Goal: Task Accomplishment & Management: Complete application form

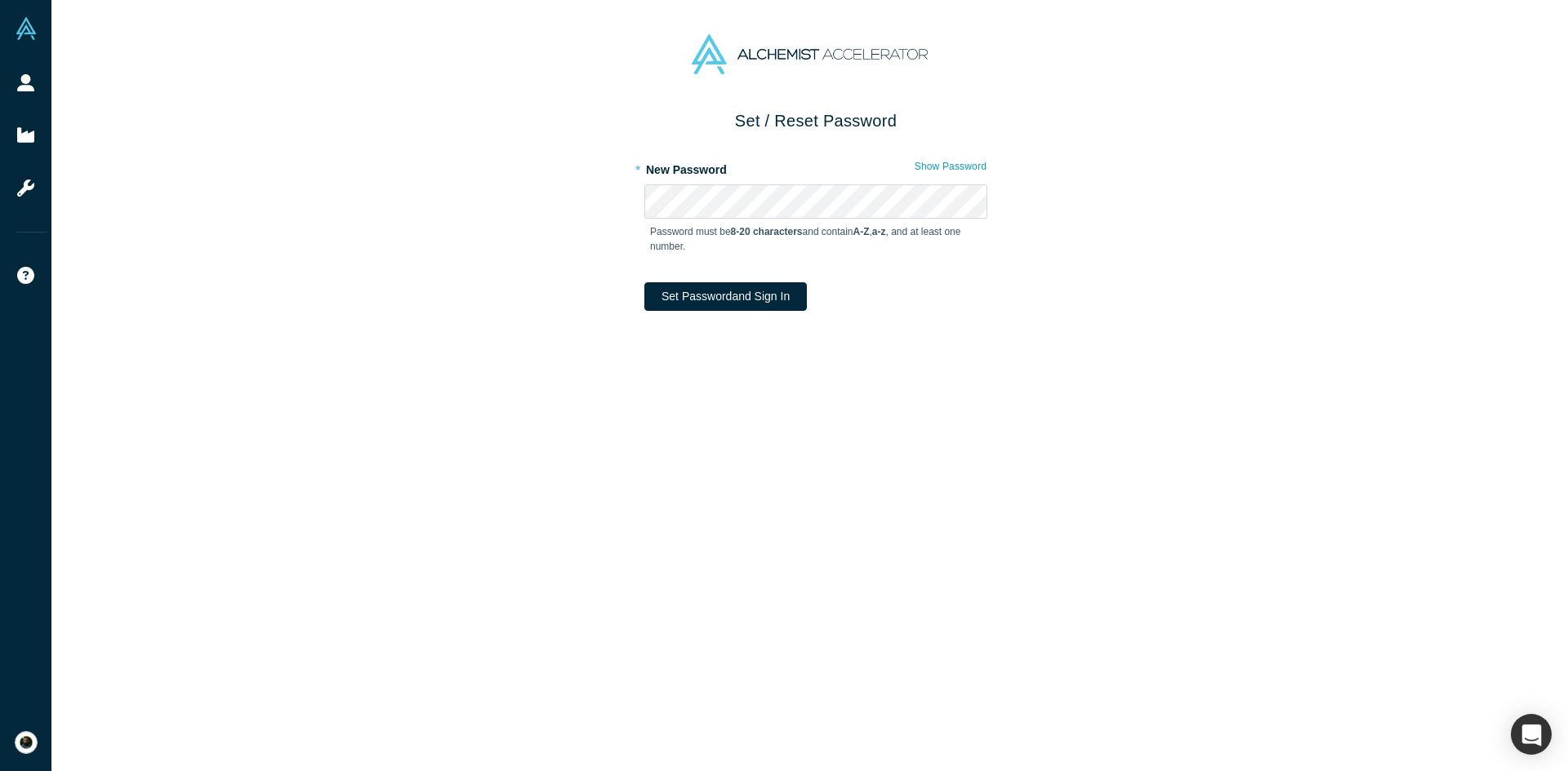
click at [678, 183] on div "* New Password Show Password Password must be 8-20 characters and contain A-Z ,…" at bounding box center [816, 213] width 343 height 115
click at [0, 771] on com-1password-button at bounding box center [0, 771] width 0 height 0
click at [702, 300] on button "Set Password and Sign In" at bounding box center [725, 297] width 162 height 29
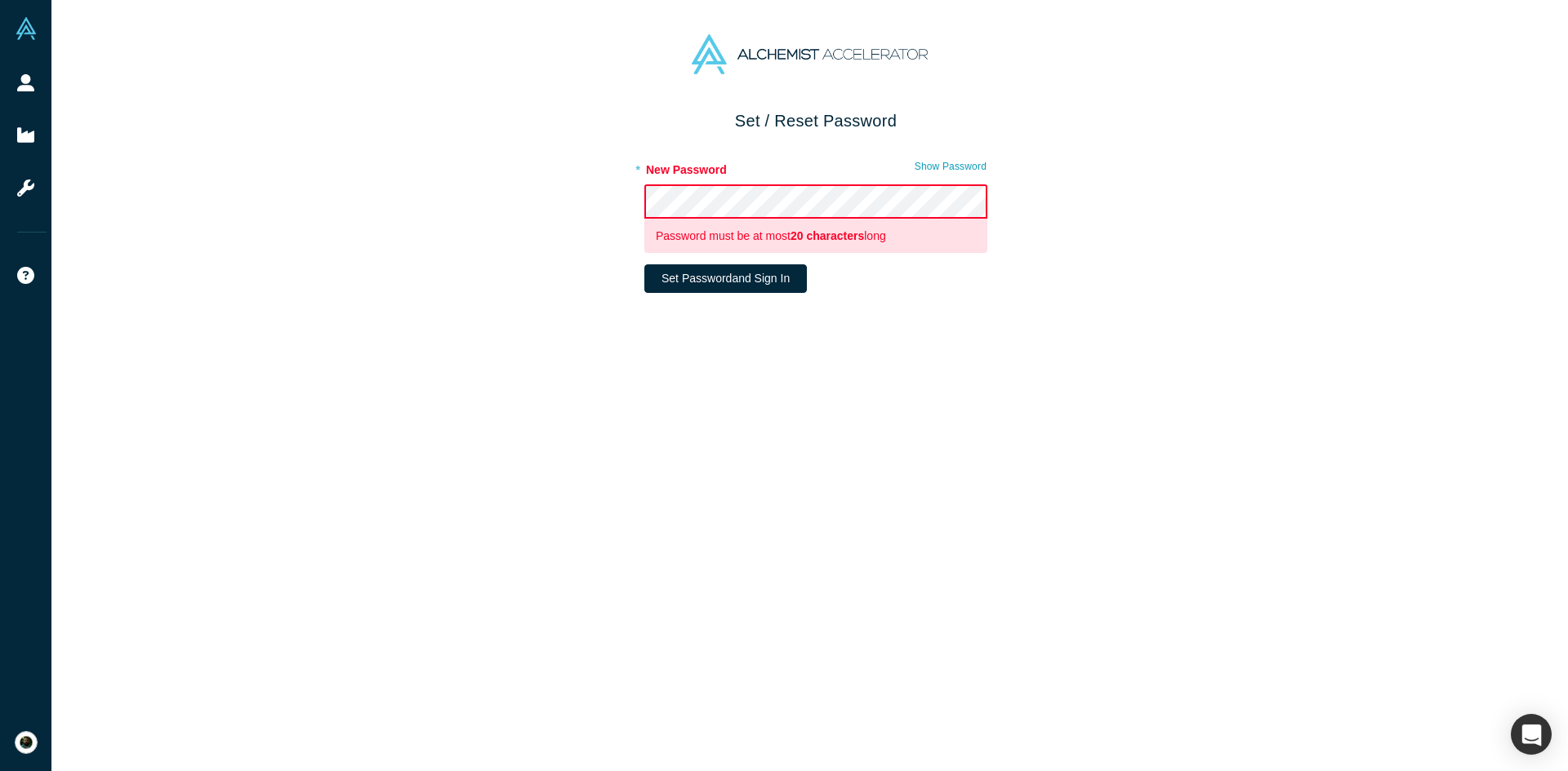
click at [541, 209] on div "Set / Reset Password * New Password Show Password Password must be at most 20 c…" at bounding box center [815, 446] width 1529 height 676
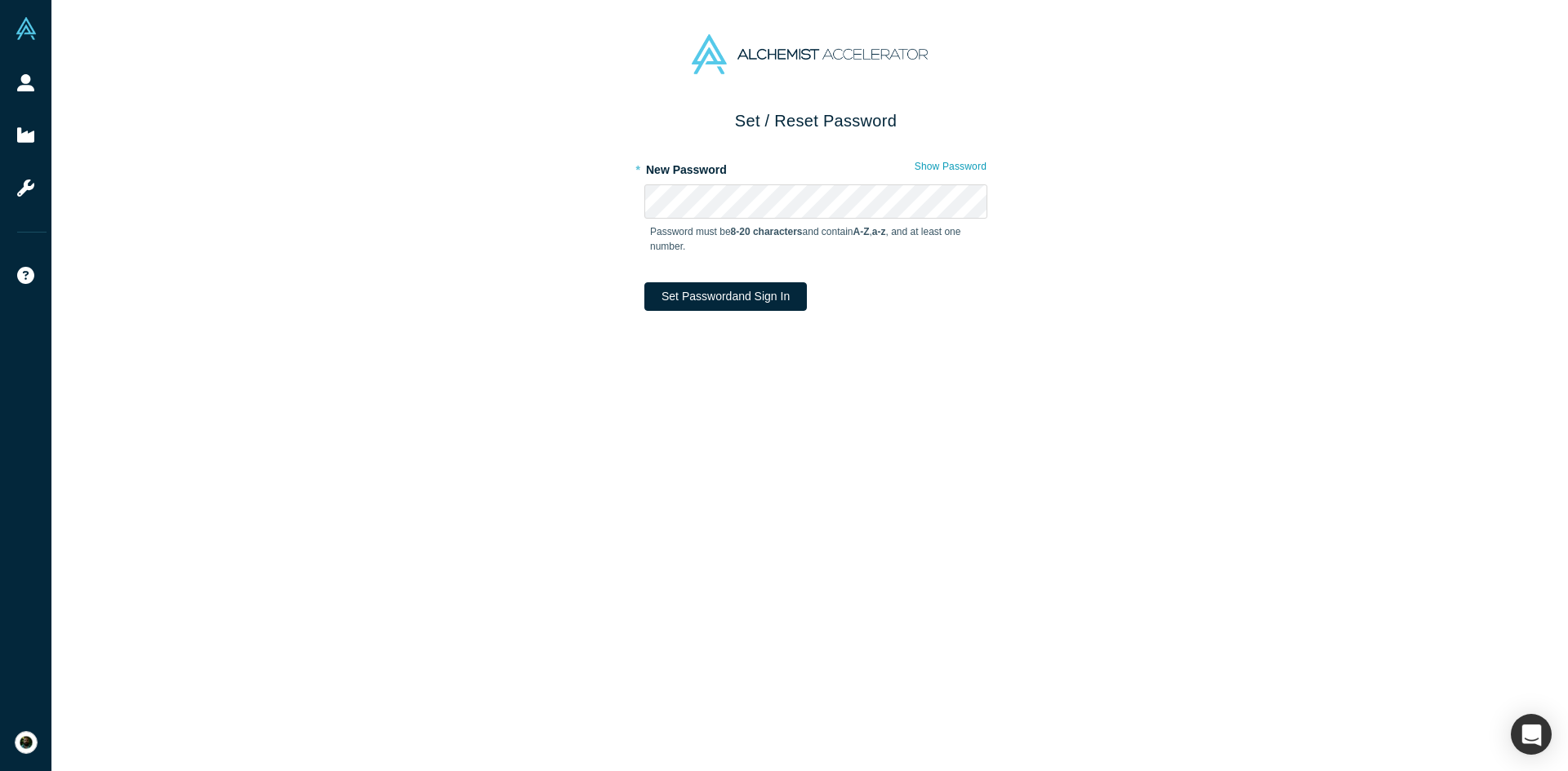
click at [731, 183] on div "* New Password Show Password Password must be 8-20 characters and contain A-Z ,…" at bounding box center [816, 213] width 343 height 115
click at [733, 305] on button "Set Password and Sign In" at bounding box center [725, 297] width 162 height 29
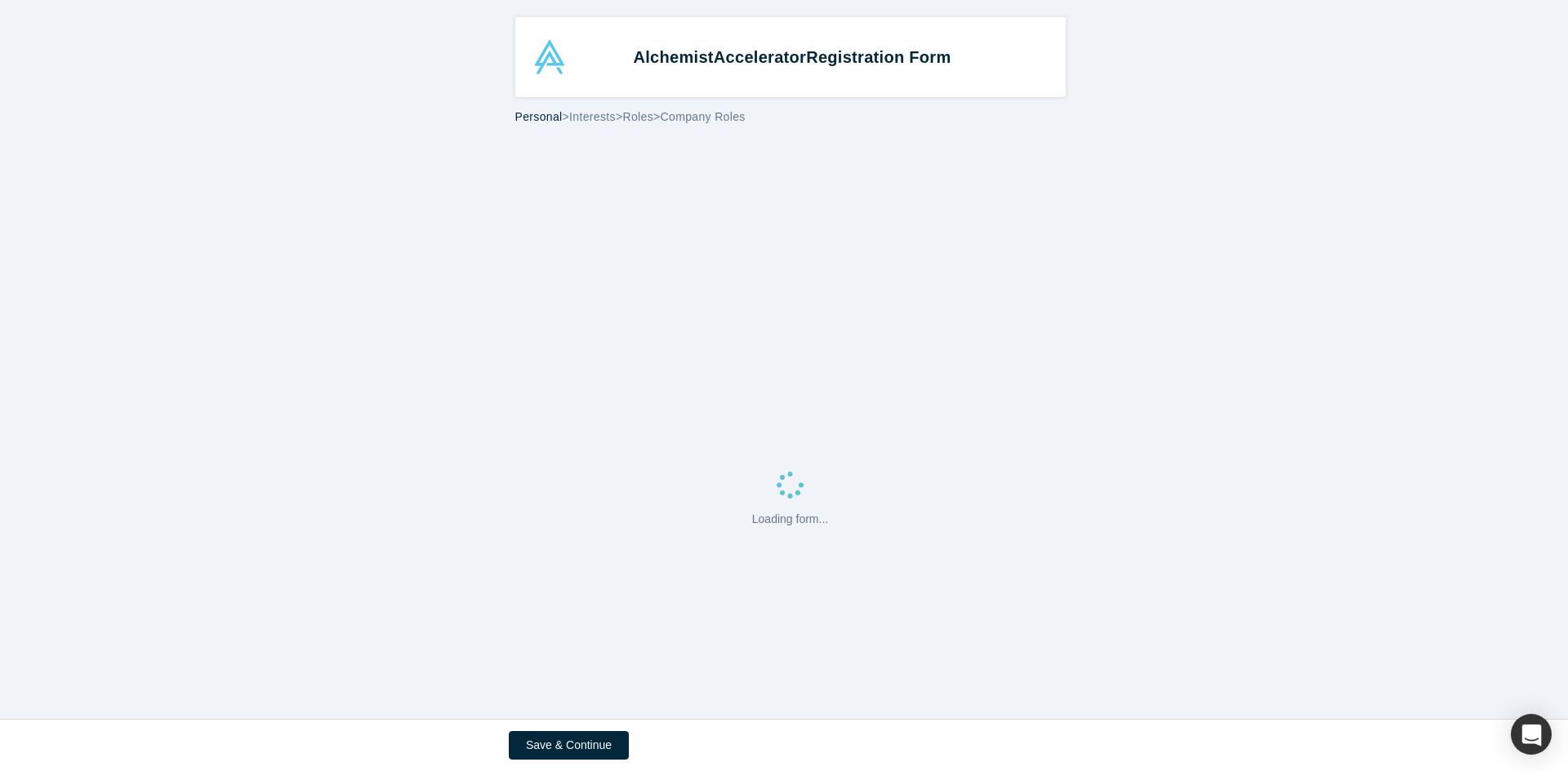
select select "CA"
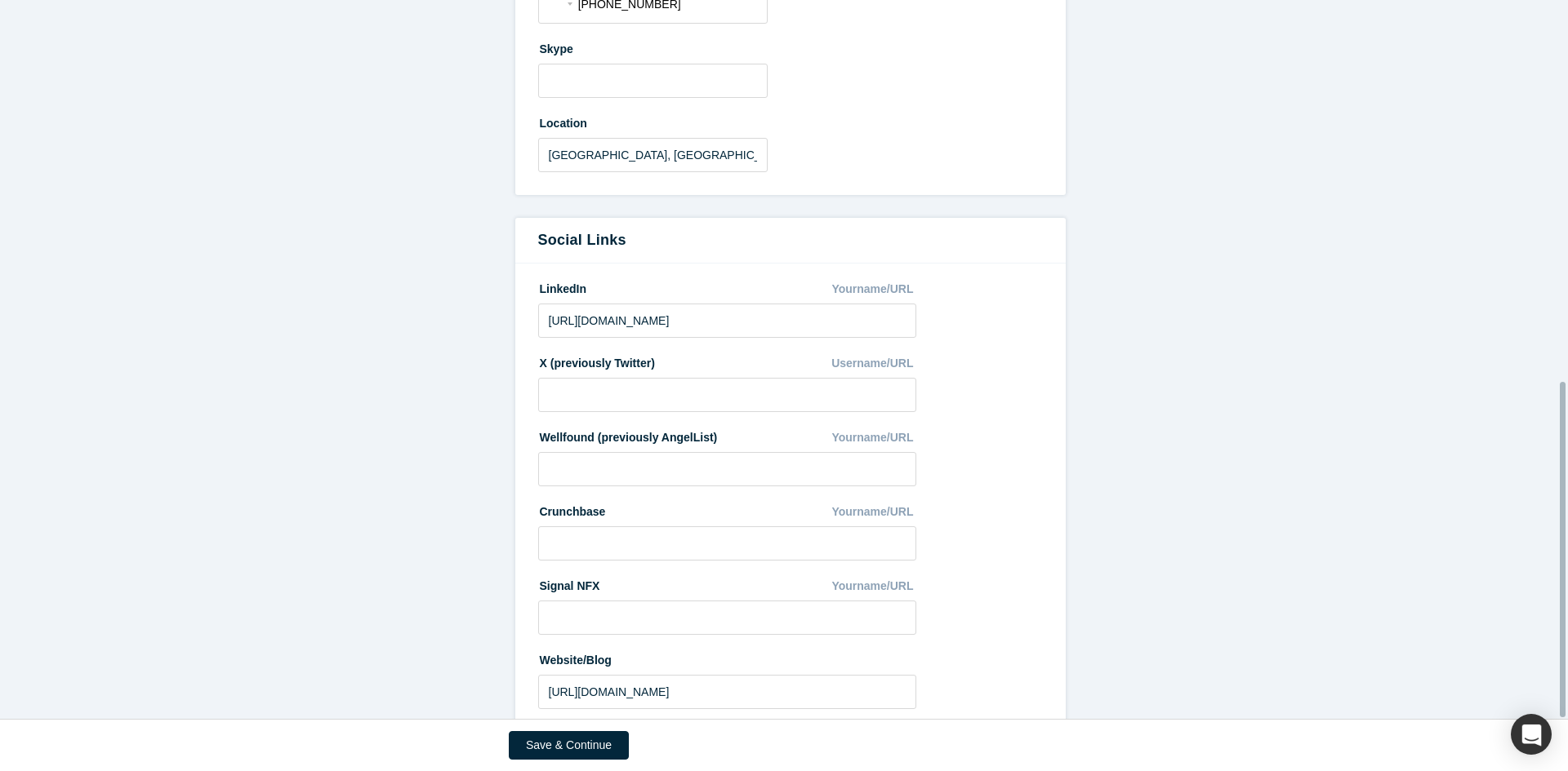
scroll to position [815, 0]
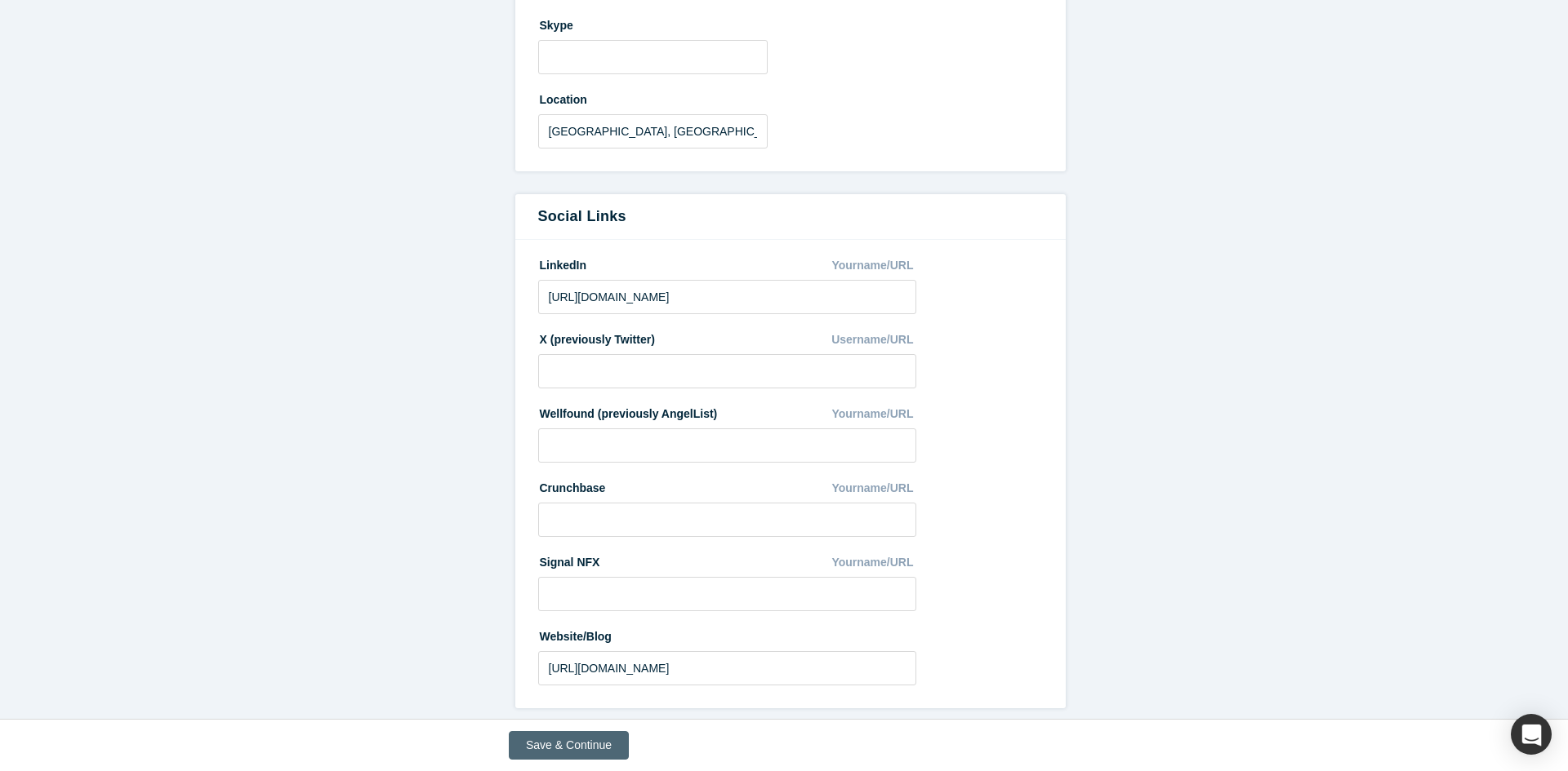
click at [580, 745] on button "Save & Continue" at bounding box center [568, 745] width 120 height 29
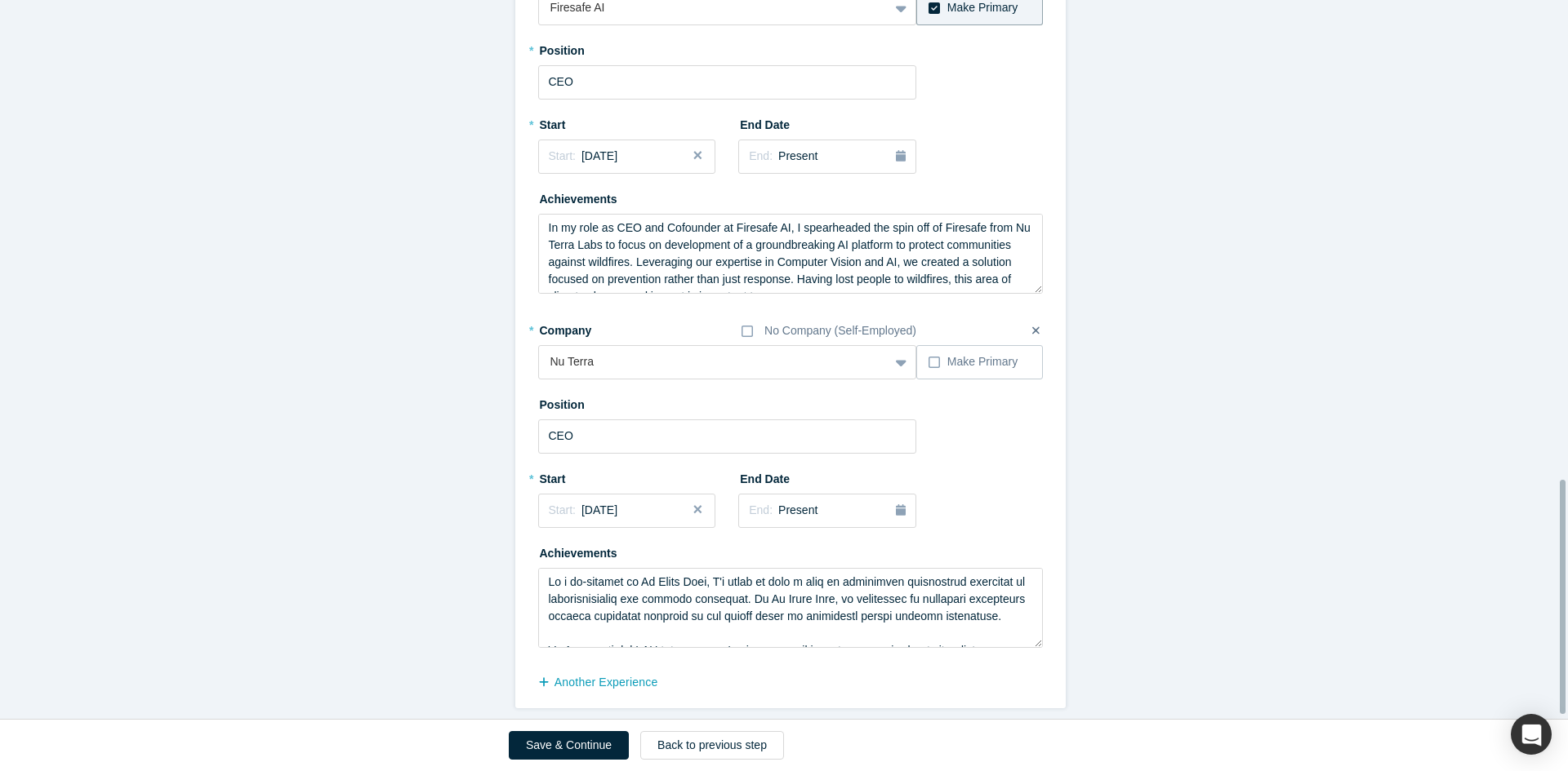
scroll to position [1483, 0]
click at [567, 754] on button "Save & Continue" at bounding box center [568, 745] width 120 height 29
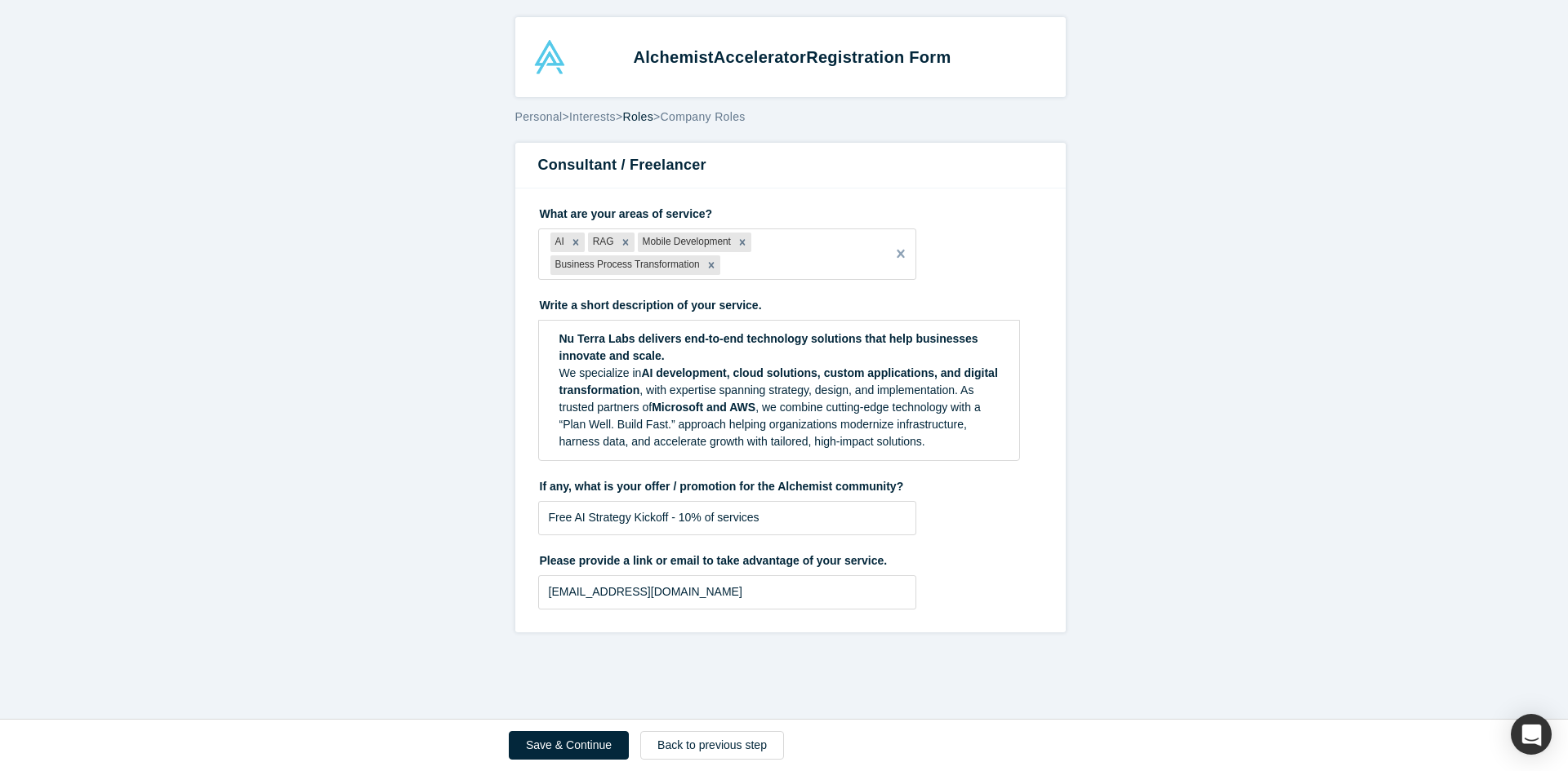
scroll to position [0, 0]
click at [555, 742] on button "Save & Continue" at bounding box center [568, 745] width 120 height 29
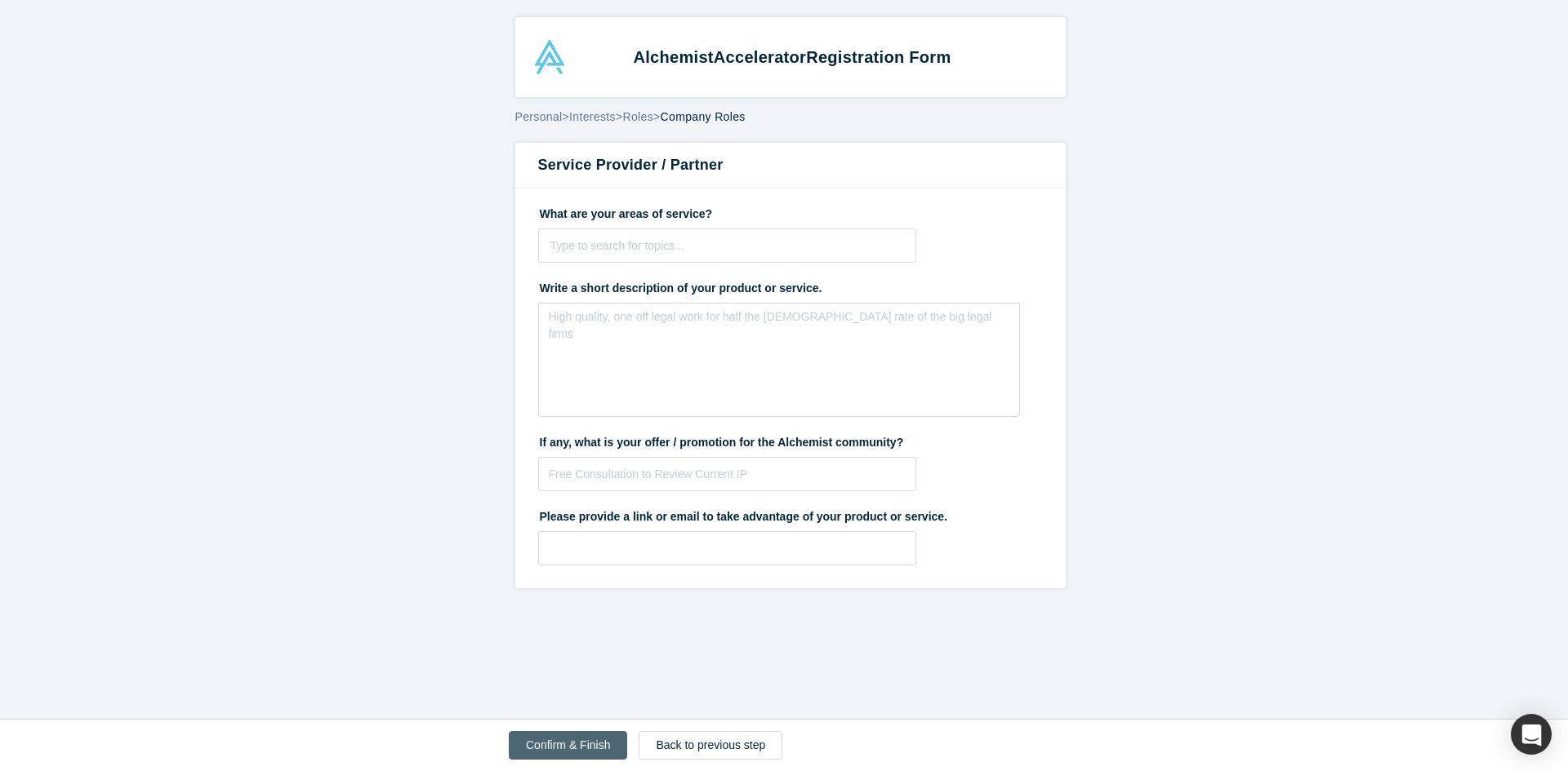
click at [567, 747] on button "Confirm & Finish" at bounding box center [568, 745] width 119 height 29
